Goal: Complete application form

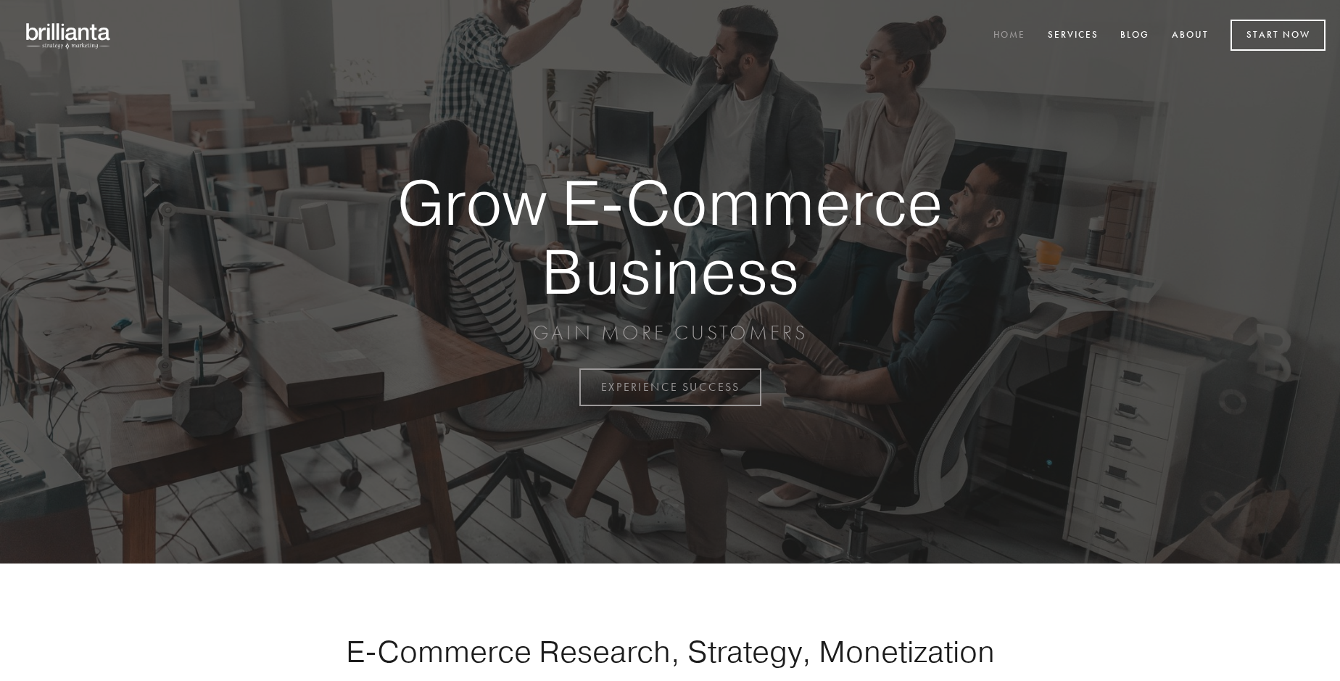
scroll to position [3802, 0]
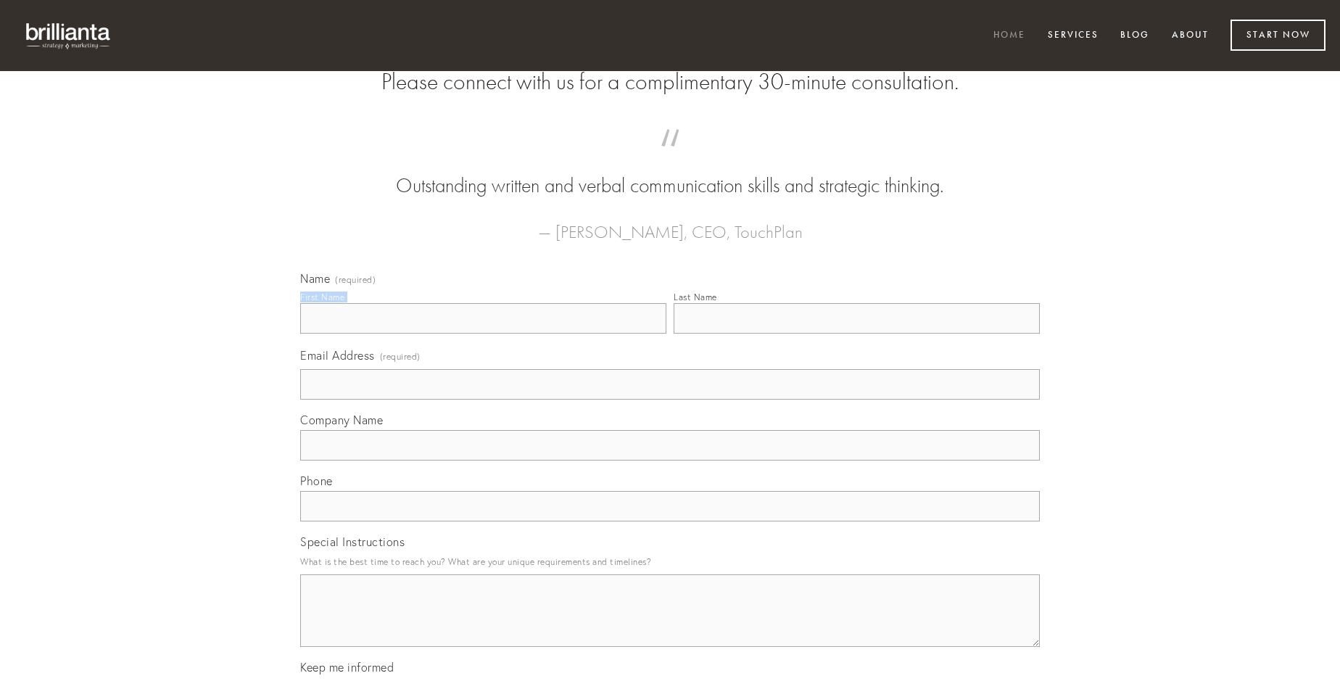
type input "[PERSON_NAME]"
click at [857, 334] on input "Last Name" at bounding box center [857, 318] width 366 height 30
type input "[PERSON_NAME]"
click at [670, 400] on input "Email Address (required)" at bounding box center [670, 384] width 740 height 30
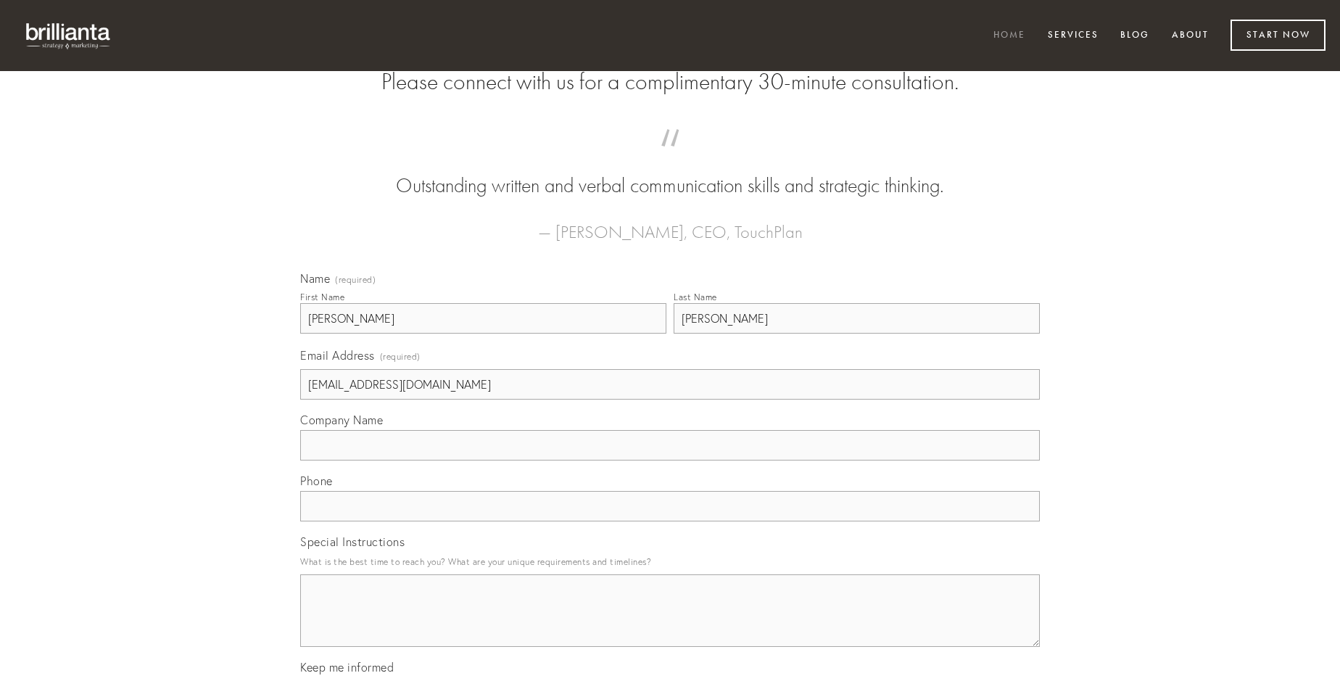
type input "[EMAIL_ADDRESS][DOMAIN_NAME]"
click at [670, 461] on input "Company Name" at bounding box center [670, 445] width 740 height 30
type input "tabgo"
click at [670, 521] on input "text" at bounding box center [670, 506] width 740 height 30
click at [670, 624] on textarea "Special Instructions" at bounding box center [670, 610] width 740 height 73
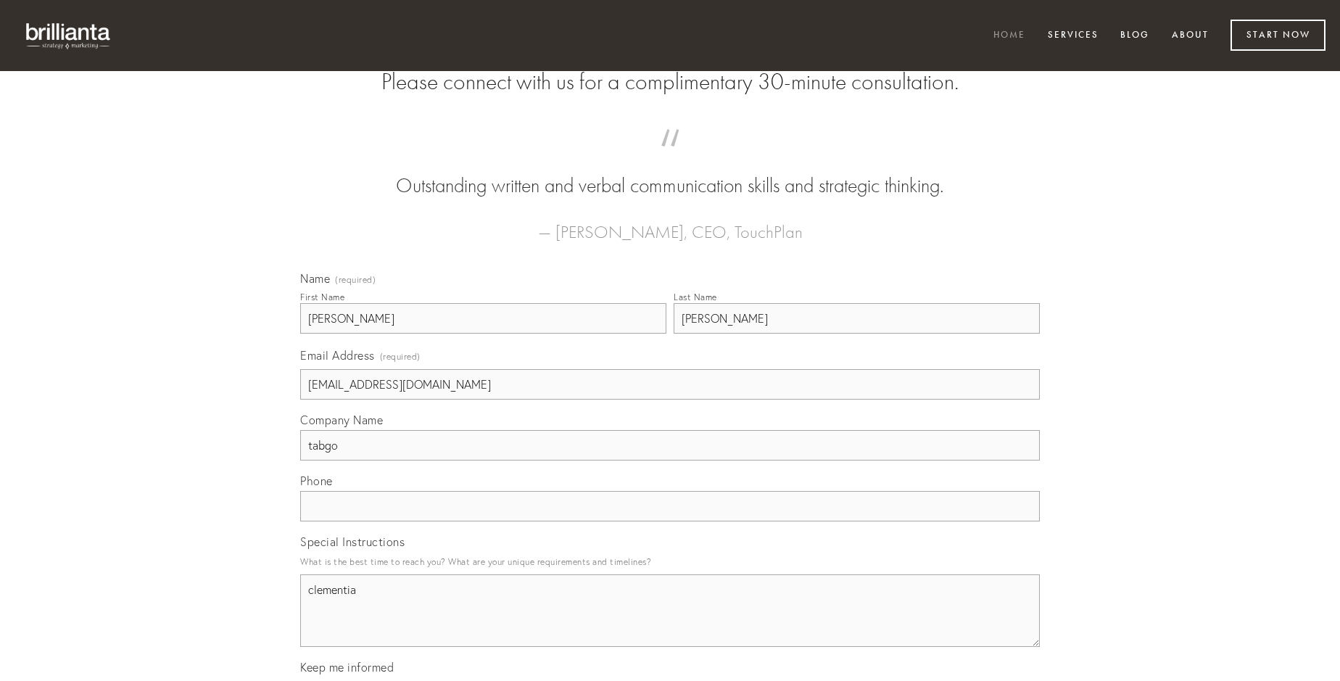
type textarea "clementia"
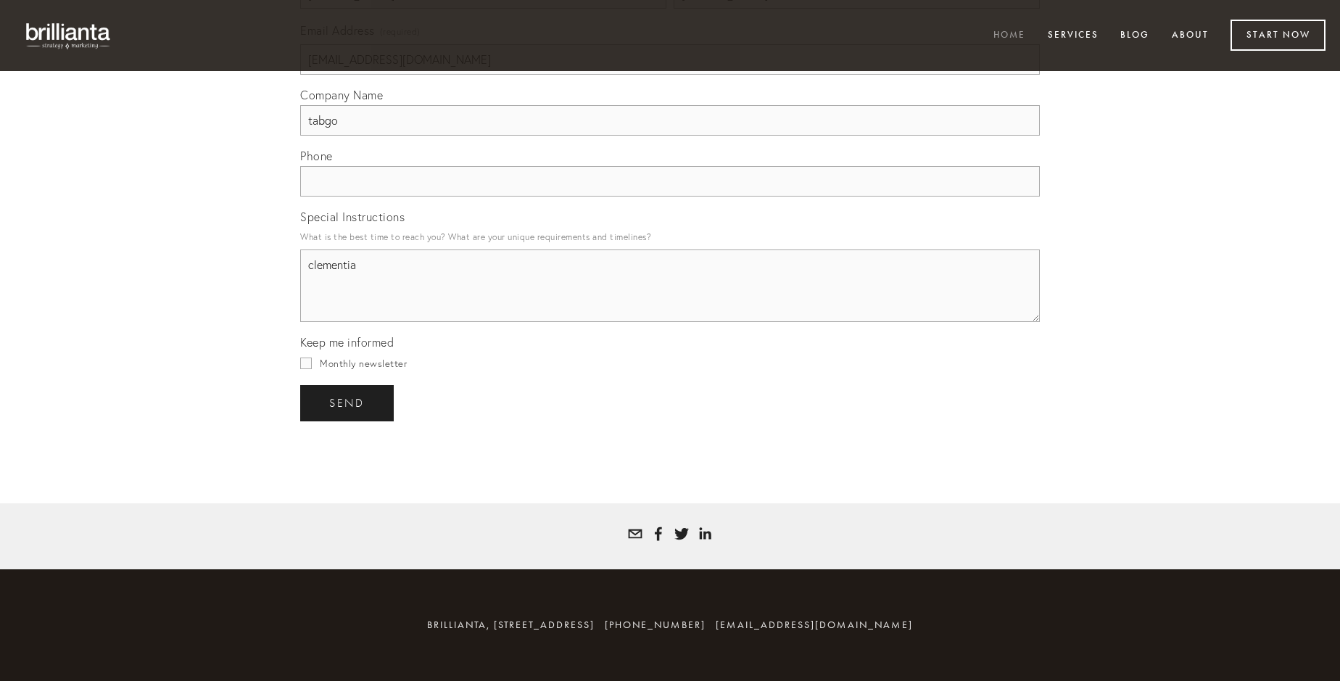
click at [348, 403] on span "send" at bounding box center [347, 403] width 36 height 13
